Goal: Task Accomplishment & Management: Complete application form

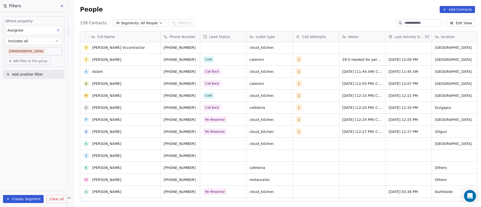
scroll to position [39, 0]
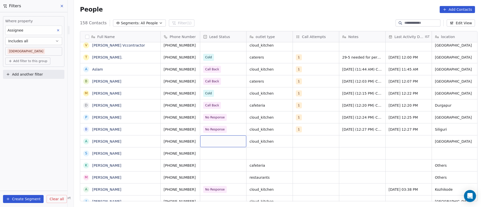
click at [216, 142] on div "grid" at bounding box center [223, 141] width 46 height 12
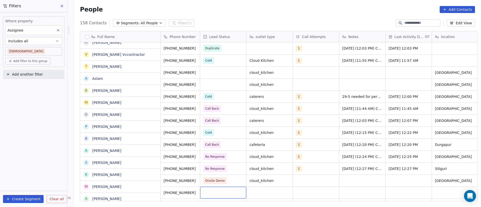
scroll to position [38, 0]
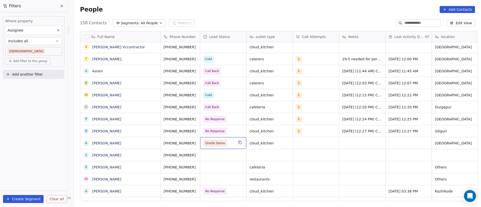
click at [231, 144] on div "Onsite Demo" at bounding box center [223, 143] width 46 height 12
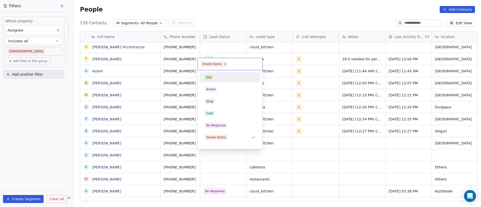
click at [224, 64] on icon at bounding box center [224, 64] width 3 height 3
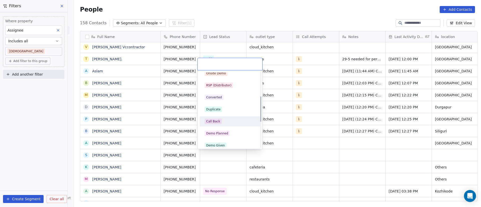
scroll to position [75, 0]
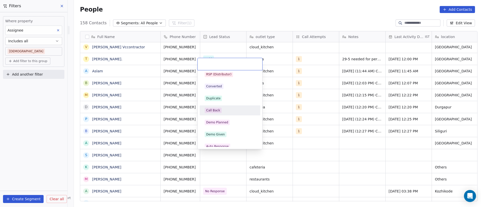
click at [225, 109] on div "Call Back" at bounding box center [229, 111] width 51 height 6
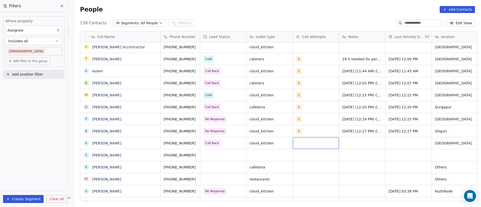
click at [300, 142] on div "grid" at bounding box center [316, 143] width 46 height 12
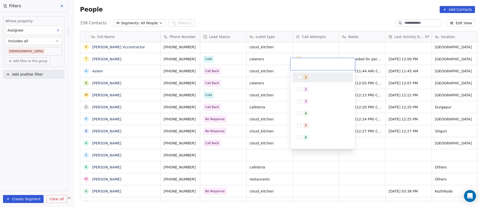
click at [300, 76] on button "Suggestions" at bounding box center [299, 77] width 4 height 4
click at [362, 147] on html "On2Cook India Pvt. Ltd. Contacts People Marketing Workflows Campaigns Sales Pip…" at bounding box center [240, 103] width 481 height 207
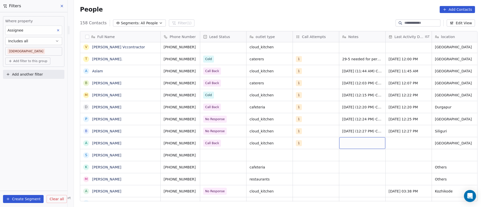
click at [355, 143] on div "grid" at bounding box center [362, 143] width 46 height 12
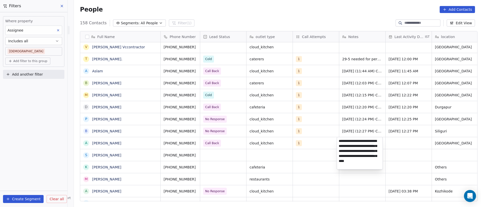
type textarea "**********"
click at [407, 141] on html "On2Cook India Pvt. Ltd. Contacts People Marketing Workflows Campaigns Sales Pip…" at bounding box center [240, 103] width 481 height 207
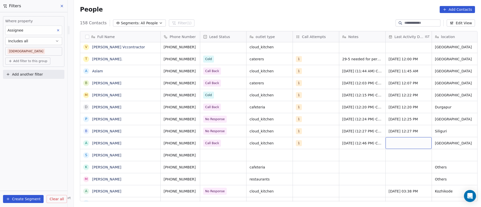
click at [396, 142] on div "grid" at bounding box center [408, 143] width 46 height 12
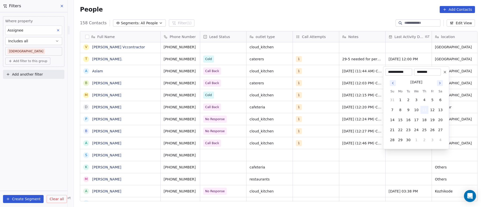
click at [426, 109] on button "11" at bounding box center [424, 110] width 8 height 8
click at [389, 151] on html "On2Cook India Pvt. Ltd. Contacts People Marketing Workflows Campaigns Sales Pip…" at bounding box center [240, 103] width 481 height 207
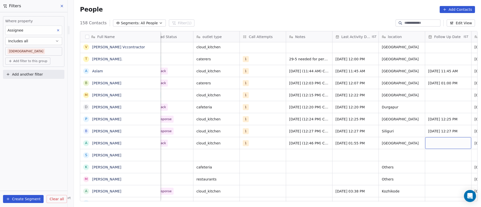
scroll to position [0, 99]
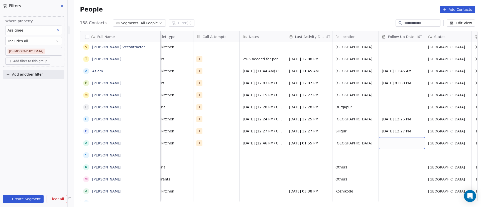
click at [391, 141] on div "grid" at bounding box center [401, 143] width 46 height 12
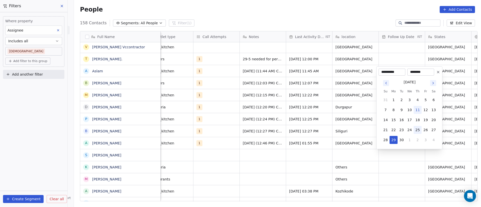
click at [418, 130] on button "25" at bounding box center [417, 130] width 8 height 8
type input "**********"
click at [381, 157] on html "On2Cook India Pvt. Ltd. Contacts People Marketing Workflows Campaigns Sales Pip…" at bounding box center [240, 103] width 481 height 207
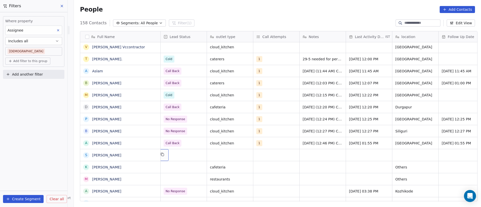
scroll to position [0, 0]
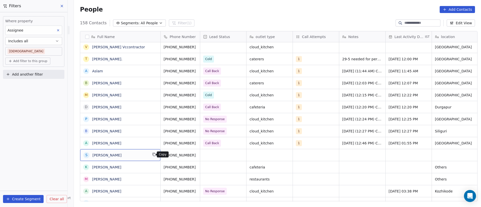
click at [152, 155] on icon "grid" at bounding box center [154, 154] width 4 height 4
click at [200, 155] on icon "grid" at bounding box center [202, 154] width 4 height 4
click at [264, 156] on div "grid" at bounding box center [269, 155] width 46 height 12
type textarea "**********"
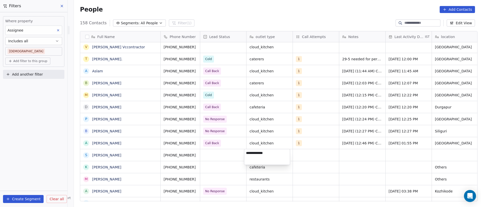
click at [212, 157] on html "On2Cook India Pvt. Ltd. Contacts People Marketing Workflows Campaigns Sales Pip…" at bounding box center [240, 103] width 481 height 207
click at [209, 156] on div "grid" at bounding box center [223, 155] width 46 height 12
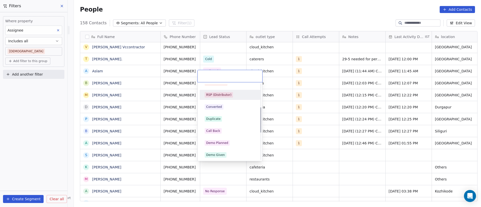
scroll to position [75, 0]
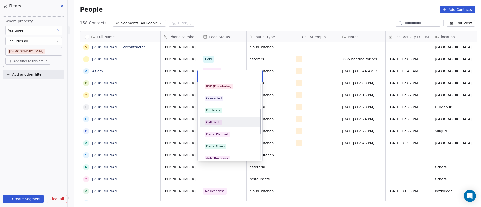
click at [226, 122] on div "Call Back" at bounding box center [229, 123] width 51 height 6
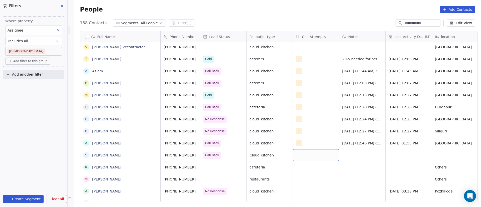
click at [300, 156] on div "grid" at bounding box center [316, 155] width 46 height 12
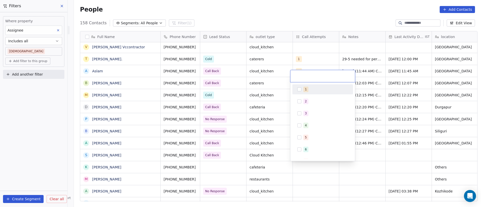
click at [304, 89] on span "1" at bounding box center [305, 90] width 5 height 6
click at [388, 153] on html "On2Cook India Pvt. Ltd. Contacts People Marketing Workflows Campaigns Sales Pip…" at bounding box center [240, 103] width 481 height 207
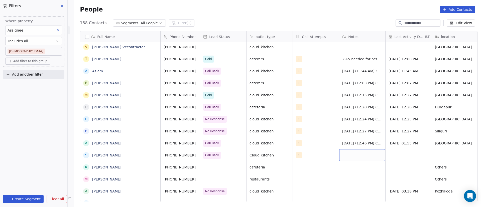
click at [355, 154] on div "grid" at bounding box center [362, 155] width 46 height 12
type textarea "**********"
click at [429, 168] on html "On2Cook India Pvt. Ltd. Contacts People Marketing Workflows Campaigns Sales Pip…" at bounding box center [240, 103] width 481 height 207
click at [407, 158] on html "On2Cook India Pvt. Ltd. Contacts People Marketing Workflows Campaigns Sales Pip…" at bounding box center [240, 103] width 481 height 207
click at [395, 153] on div "grid" at bounding box center [408, 155] width 46 height 12
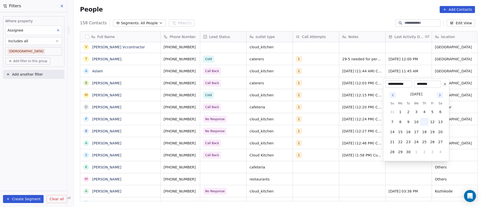
click at [424, 120] on button "11" at bounding box center [424, 122] width 8 height 8
click at [343, 153] on html "On2Cook India Pvt. Ltd. Contacts People Marketing Workflows Campaigns Sales Pip…" at bounding box center [240, 103] width 481 height 207
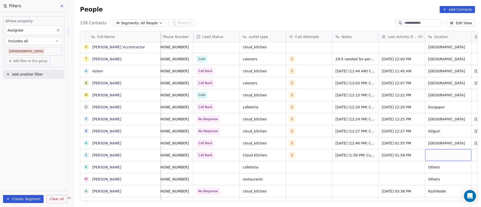
scroll to position [0, 53]
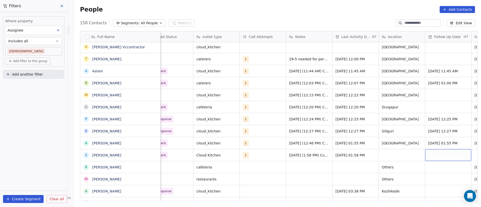
click at [432, 155] on div "grid" at bounding box center [448, 155] width 46 height 12
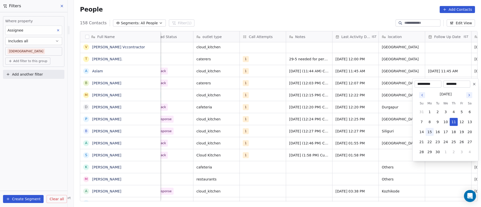
click at [429, 132] on button "15" at bounding box center [429, 132] width 8 height 8
type input "**********"
click at [375, 160] on html "On2Cook India Pvt. Ltd. Contacts People Marketing Workflows Campaigns Sales Pip…" at bounding box center [240, 103] width 481 height 207
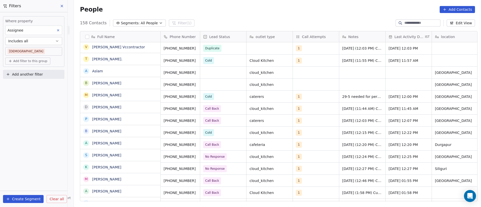
scroll to position [0, 0]
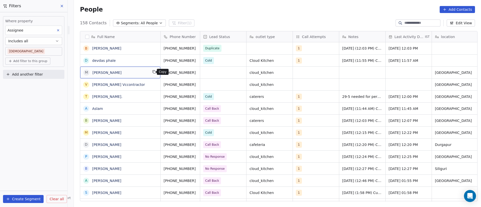
click at [152, 72] on icon "grid" at bounding box center [154, 72] width 4 height 4
click at [200, 72] on icon "grid" at bounding box center [202, 72] width 4 height 4
click at [209, 73] on div "grid" at bounding box center [223, 73] width 46 height 12
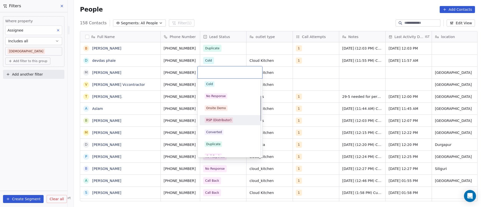
scroll to position [75, 0]
click at [225, 118] on div "Call Back" at bounding box center [229, 119] width 51 height 6
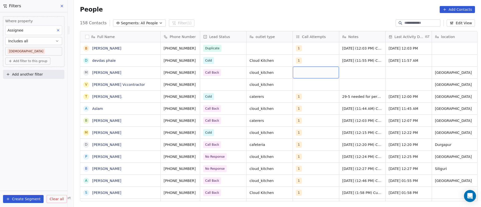
click at [295, 73] on div "grid" at bounding box center [316, 73] width 46 height 12
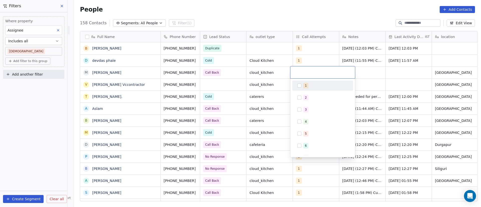
click at [300, 84] on button "Suggestions" at bounding box center [299, 86] width 4 height 4
click at [359, 72] on html "On2Cook India Pvt. Ltd. Contacts People Marketing Workflows Campaigns Sales Pip…" at bounding box center [240, 103] width 481 height 207
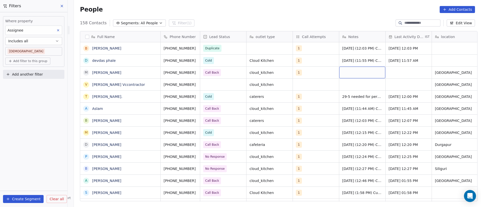
click at [344, 73] on div "grid" at bounding box center [362, 73] width 46 height 12
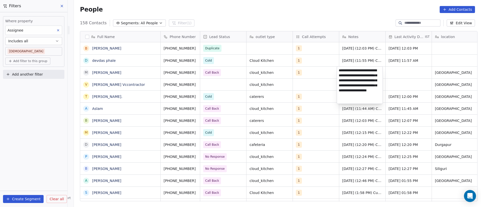
type textarea "**********"
click at [312, 75] on html "On2Cook India Pvt. Ltd. Contacts People Marketing Workflows Campaigns Sales Pip…" at bounding box center [240, 103] width 481 height 207
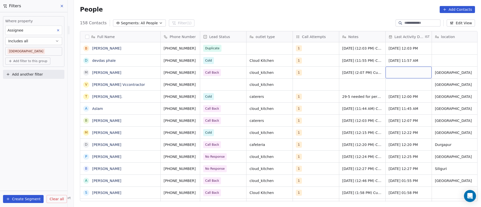
click at [393, 72] on div "grid" at bounding box center [408, 73] width 46 height 12
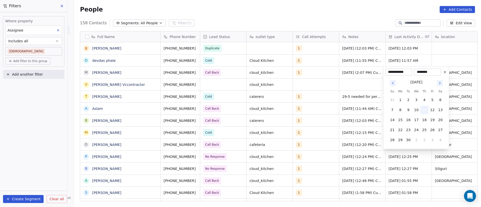
click at [424, 110] on button "11" at bounding box center [424, 110] width 8 height 8
click at [455, 107] on html "On2Cook India Pvt. Ltd. Contacts People Marketing Workflows Campaigns Sales Pip…" at bounding box center [240, 103] width 481 height 207
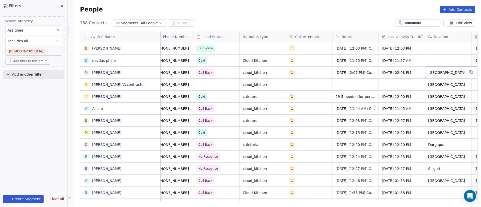
scroll to position [0, 53]
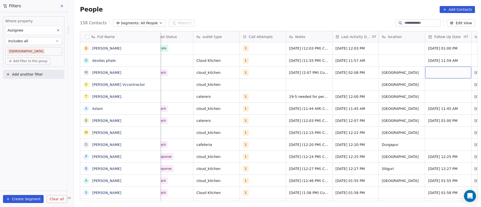
click at [438, 71] on div "grid" at bounding box center [448, 73] width 46 height 12
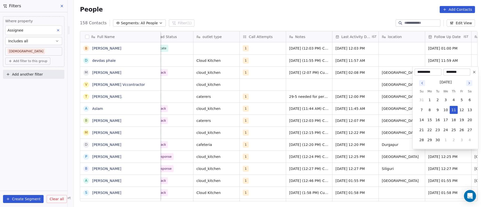
click at [470, 83] on icon "Go to next month" at bounding box center [469, 83] width 4 height 4
click at [459, 101] on button "3" at bounding box center [461, 100] width 8 height 8
type input "**********"
click at [347, 84] on html "On2Cook India Pvt. Ltd. Contacts People Marketing Workflows Campaigns Sales Pip…" at bounding box center [240, 103] width 481 height 207
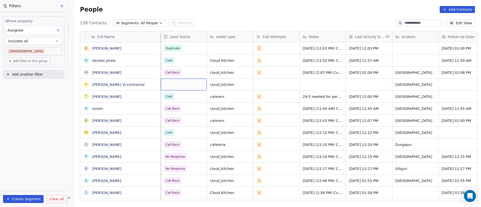
scroll to position [0, 0]
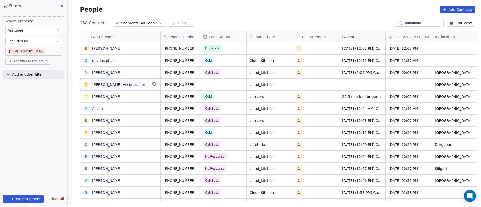
click at [151, 86] on button "grid" at bounding box center [154, 84] width 6 height 6
click at [200, 85] on icon "grid" at bounding box center [202, 84] width 4 height 4
click at [215, 81] on div "grid" at bounding box center [223, 85] width 46 height 12
click at [213, 84] on div "grid" at bounding box center [223, 85] width 46 height 12
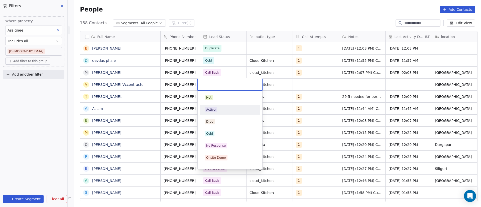
click at [219, 106] on div "Active" at bounding box center [229, 110] width 57 height 8
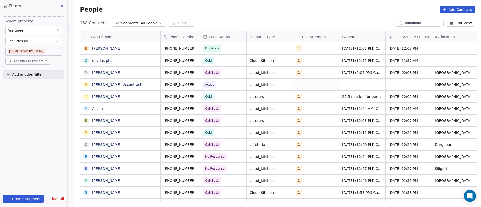
click at [303, 85] on div "grid" at bounding box center [316, 85] width 46 height 12
click at [305, 86] on div "grid" at bounding box center [316, 85] width 46 height 12
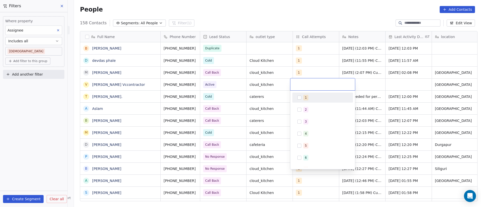
click at [298, 99] on button "Suggestions" at bounding box center [299, 98] width 4 height 4
click at [383, 85] on html "On2Cook India Pvt. Ltd. Contacts People Marketing Workflows Campaigns Sales Pip…" at bounding box center [240, 103] width 481 height 207
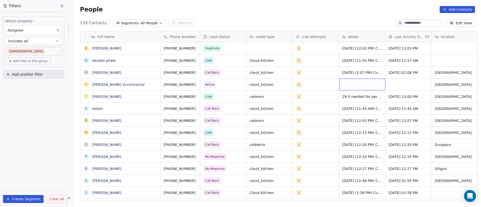
click at [347, 84] on div "grid" at bounding box center [362, 85] width 46 height 12
type textarea "**********"
click at [306, 85] on html "On2Cook India Pvt. Ltd. Contacts People Marketing Workflows Campaigns Sales Pip…" at bounding box center [240, 103] width 481 height 207
click at [311, 84] on html "On2Cook India Pvt. Ltd. Contacts People Marketing Workflows Campaigns Sales Pip…" at bounding box center [240, 103] width 481 height 207
click at [397, 87] on div "grid" at bounding box center [408, 85] width 46 height 12
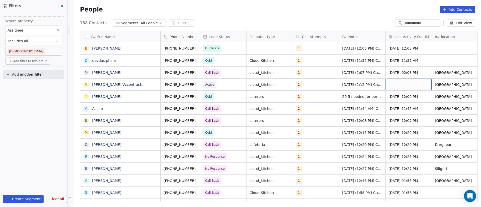
click at [397, 87] on div "grid" at bounding box center [408, 85] width 46 height 12
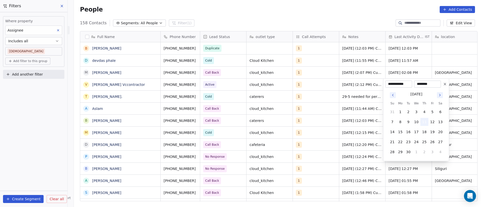
click at [425, 120] on button "11" at bounding box center [424, 122] width 8 height 8
click at [457, 109] on html "On2Cook India Pvt. Ltd. Contacts People Marketing Workflows Campaigns Sales Pip…" at bounding box center [240, 103] width 481 height 207
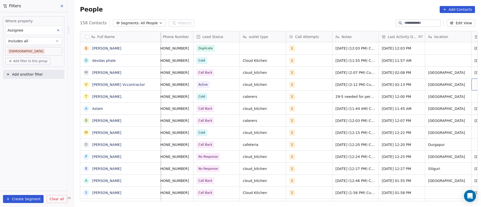
scroll to position [0, 53]
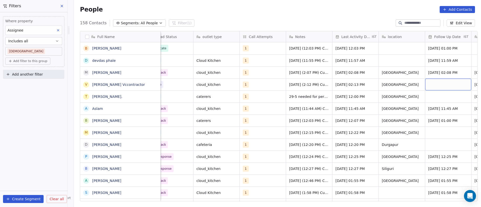
click at [440, 84] on div "grid" at bounding box center [448, 85] width 46 height 12
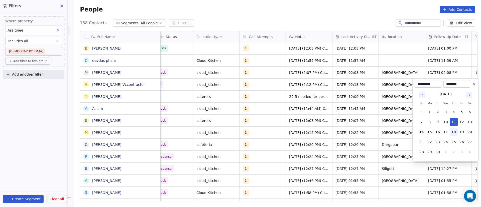
click at [454, 132] on button "18" at bounding box center [453, 132] width 8 height 8
type input "**********"
click at [376, 97] on html "On2Cook India Pvt. Ltd. Contacts People Marketing Workflows Campaigns Sales Pip…" at bounding box center [240, 103] width 481 height 207
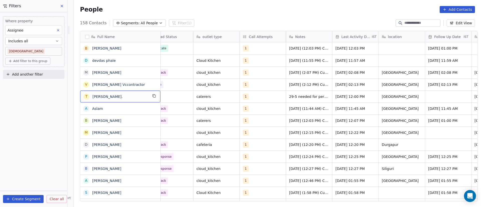
scroll to position [0, 0]
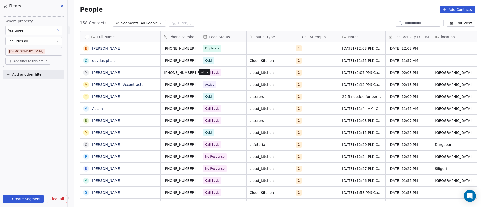
click at [200, 72] on icon "grid" at bounding box center [202, 72] width 4 height 4
click at [200, 86] on icon "grid" at bounding box center [202, 84] width 4 height 4
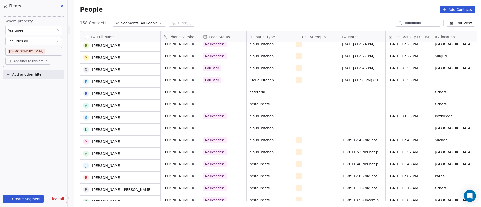
scroll to position [113, 0]
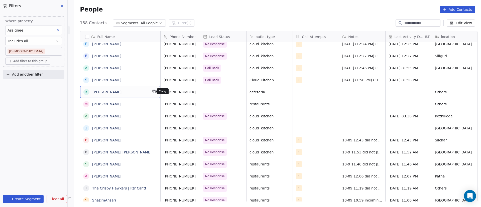
click at [153, 93] on button "grid" at bounding box center [154, 91] width 6 height 6
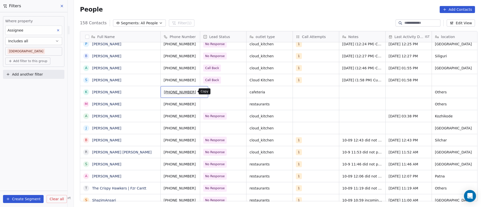
click at [200, 93] on icon "grid" at bounding box center [202, 91] width 4 height 4
click at [196, 91] on div "[PHONE_NUMBER]" at bounding box center [184, 92] width 48 height 12
click at [200, 92] on icon "grid" at bounding box center [202, 91] width 4 height 4
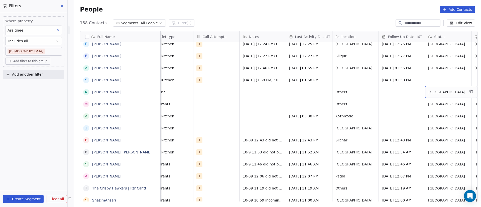
scroll to position [0, 146]
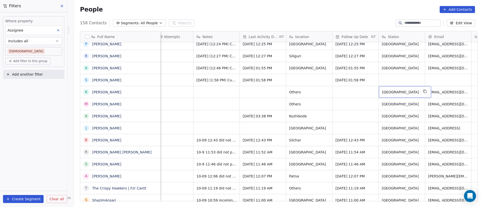
click at [397, 93] on span "[GEOGRAPHIC_DATA]" at bounding box center [400, 92] width 37 height 5
type textarea "*"
type textarea "*****"
click at [350, 90] on html "On2Cook India Pvt. Ltd. Contacts People Marketing Workflows Campaigns Sales Pip…" at bounding box center [240, 103] width 481 height 207
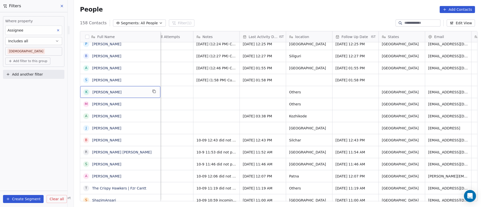
scroll to position [0, 0]
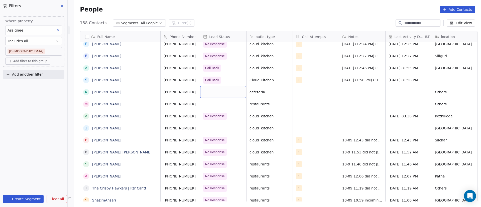
click at [214, 92] on div "grid" at bounding box center [223, 92] width 46 height 12
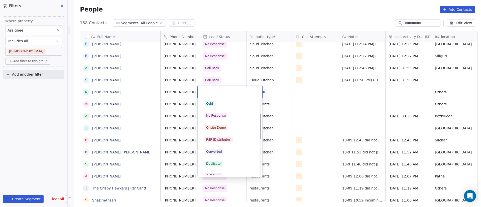
scroll to position [75, 0]
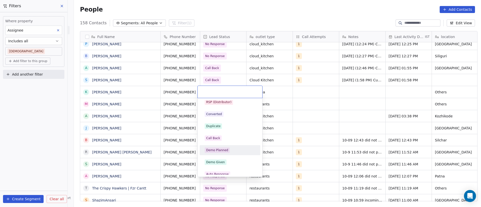
click at [230, 149] on div "Demo Planned" at bounding box center [229, 150] width 51 height 6
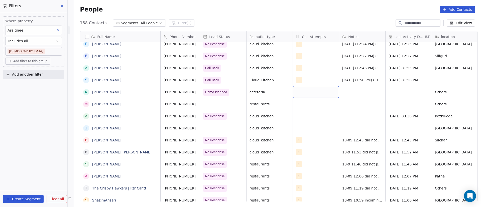
click at [305, 93] on div "grid" at bounding box center [316, 92] width 46 height 12
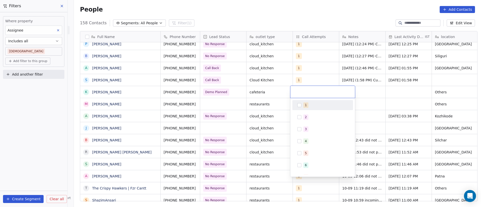
click at [297, 106] on button "Suggestions" at bounding box center [299, 105] width 4 height 4
click at [365, 88] on html "On2Cook India Pvt. Ltd. Contacts People Marketing Workflows Campaigns Sales Pip…" at bounding box center [240, 103] width 481 height 207
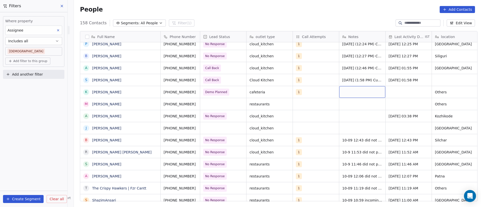
click at [357, 94] on div "grid" at bounding box center [362, 92] width 46 height 12
click at [348, 105] on textarea "**********" at bounding box center [360, 97] width 46 height 22
drag, startPoint x: 348, startPoint y: 105, endPoint x: 344, endPoint y: 106, distance: 4.3
click at [344, 107] on textarea "**********" at bounding box center [360, 97] width 46 height 22
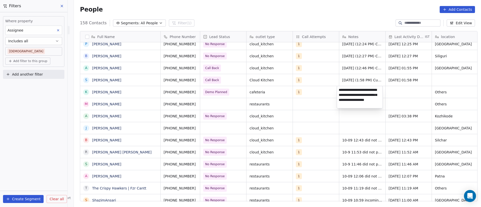
click at [343, 105] on textarea "**********" at bounding box center [360, 97] width 46 height 22
click at [344, 105] on textarea "**********" at bounding box center [360, 97] width 46 height 22
click at [363, 104] on textarea "**********" at bounding box center [360, 97] width 46 height 22
type textarea "**********"
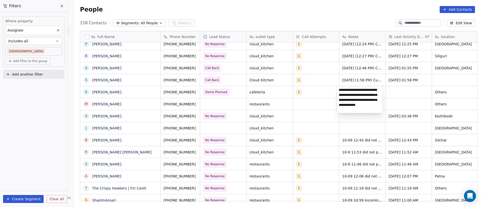
click at [407, 96] on html "On2Cook India Pvt. Ltd. Contacts People Marketing Workflows Campaigns Sales Pip…" at bounding box center [240, 103] width 481 height 207
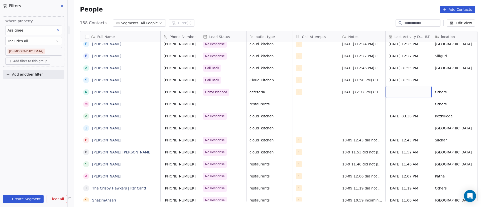
click at [392, 91] on div "grid" at bounding box center [408, 92] width 46 height 12
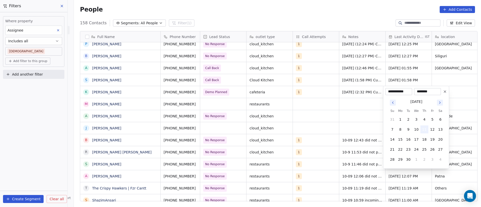
click at [424, 129] on button "11" at bounding box center [424, 129] width 8 height 8
click at [340, 104] on html "On2Cook India Pvt. Ltd. Contacts People Marketing Workflows Campaigns Sales Pip…" at bounding box center [240, 103] width 481 height 207
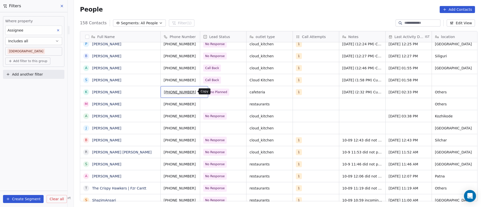
click at [200, 92] on icon "grid" at bounding box center [202, 91] width 4 height 4
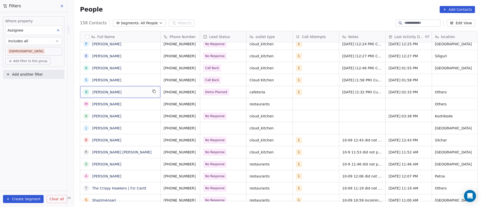
click at [129, 92] on span "[PERSON_NAME]" at bounding box center [120, 92] width 56 height 5
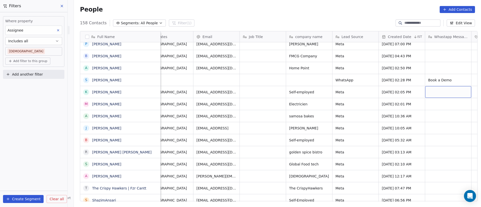
scroll to position [0, 423]
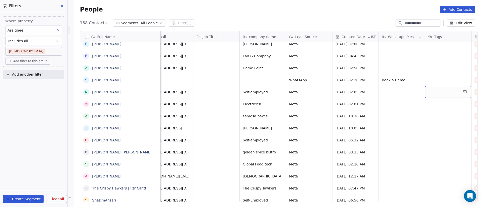
click at [444, 92] on div "grid" at bounding box center [448, 92] width 46 height 12
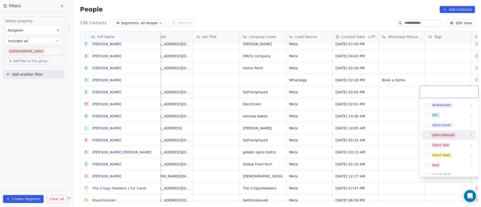
click at [453, 137] on span "Demo Planned" at bounding box center [442, 135] width 25 height 6
click at [402, 93] on html "On2Cook India Pvt. Ltd. Contacts People Marketing Workflows Campaigns Sales Pip…" at bounding box center [240, 103] width 481 height 207
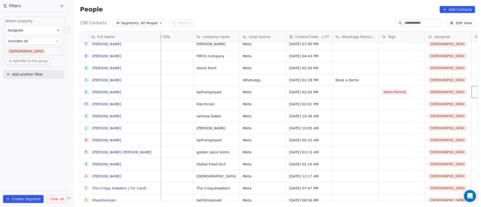
scroll to position [0, 516]
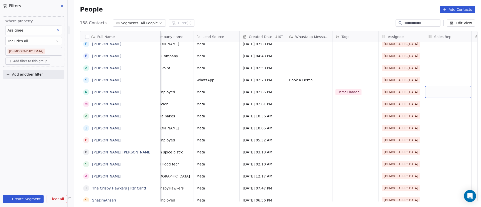
click at [446, 94] on div "grid" at bounding box center [448, 92] width 46 height 12
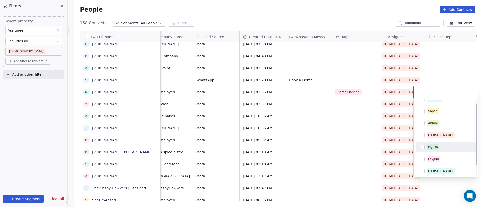
scroll to position [0, 0]
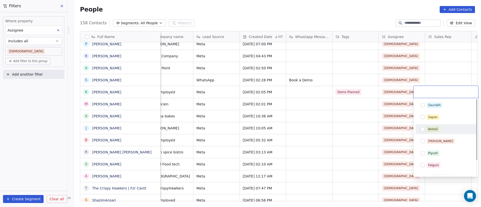
click at [440, 129] on div "Anmol" at bounding box center [448, 129] width 45 height 6
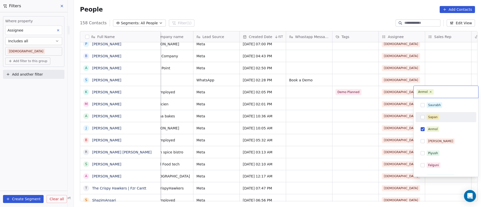
click at [354, 107] on html "On2Cook India Pvt. Ltd. Contacts People Marketing Workflows Campaigns Sales Pip…" at bounding box center [240, 103] width 481 height 207
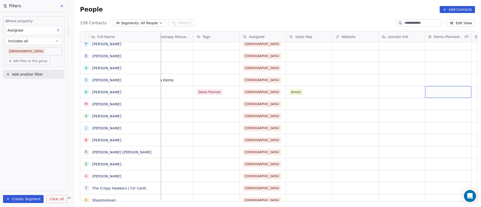
scroll to position [0, 701]
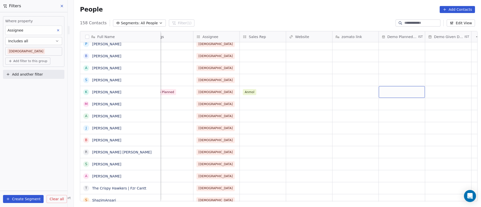
click at [393, 93] on div "grid" at bounding box center [401, 92] width 46 height 12
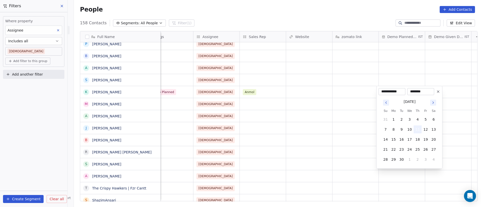
click at [417, 130] on button "11" at bounding box center [417, 129] width 8 height 8
click at [419, 91] on input "********" at bounding box center [420, 91] width 25 height 5
type input "*******"
click at [341, 98] on html "On2Cook India Pvt. Ltd. Contacts People Marketing Workflows Campaigns Sales Pip…" at bounding box center [240, 103] width 481 height 207
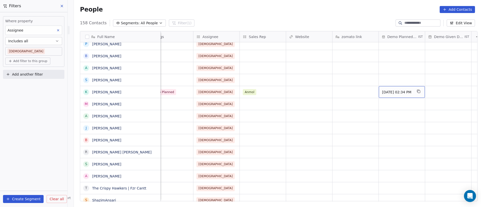
click at [398, 92] on span "[DATE] 02:34 PM" at bounding box center [397, 92] width 31 height 5
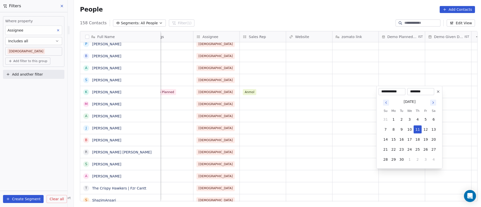
click at [418, 92] on input "********" at bounding box center [420, 91] width 25 height 5
click at [419, 91] on input "********" at bounding box center [420, 91] width 25 height 5
click at [416, 95] on div "**********" at bounding box center [409, 127] width 66 height 83
click at [414, 91] on input "********" at bounding box center [420, 91] width 25 height 5
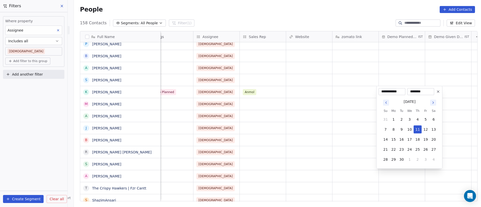
type input "********"
click at [351, 91] on html "On2Cook India Pvt. Ltd. Contacts People Marketing Workflows Campaigns Sales Pip…" at bounding box center [240, 103] width 481 height 207
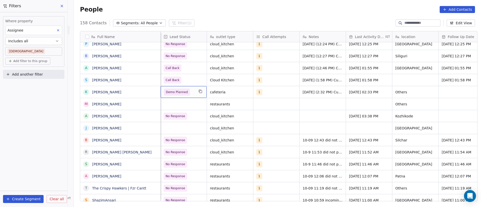
scroll to position [0, 0]
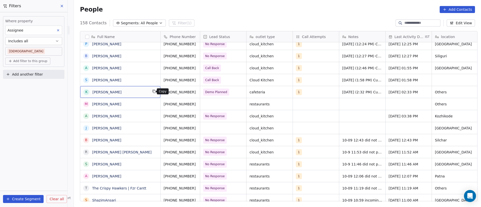
click at [152, 90] on icon "grid" at bounding box center [154, 91] width 4 height 4
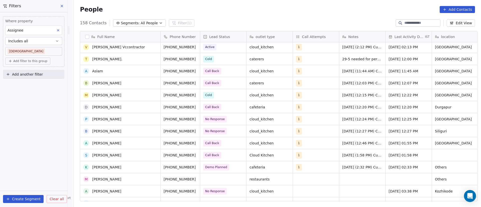
scroll to position [38, 0]
click at [152, 178] on icon "grid" at bounding box center [154, 178] width 4 height 4
click at [152, 179] on icon "grid" at bounding box center [154, 178] width 4 height 4
click at [200, 179] on icon "grid" at bounding box center [202, 178] width 4 height 4
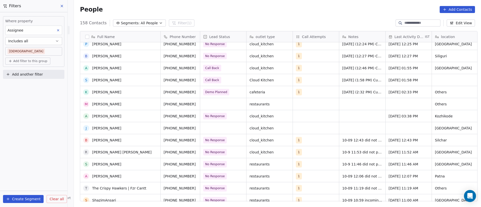
scroll to position [113, 0]
click at [214, 103] on div "grid" at bounding box center [223, 104] width 46 height 12
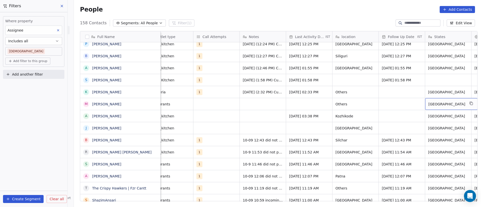
scroll to position [0, 146]
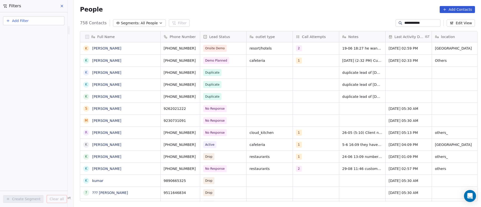
scroll to position [176, 403]
type input "**********"
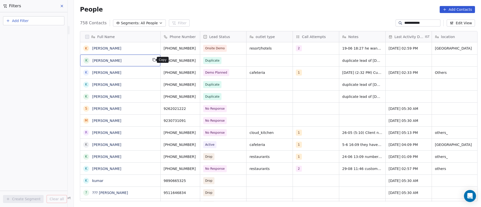
click at [153, 61] on icon "grid" at bounding box center [154, 60] width 2 height 2
click at [200, 60] on icon "grid" at bounding box center [202, 60] width 4 height 4
